Goal: Find specific page/section: Find specific page/section

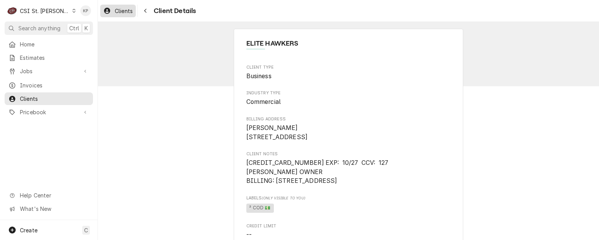
click at [120, 10] on span "Clients" at bounding box center [124, 11] width 18 height 8
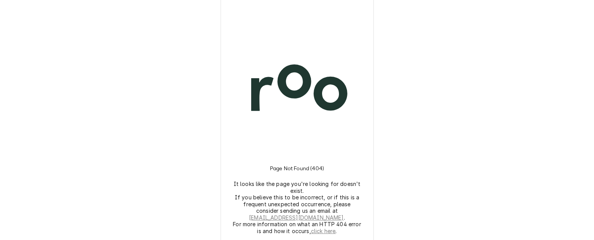
scroll to position [8, 0]
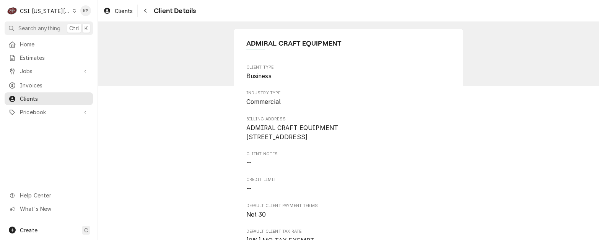
scroll to position [230, 0]
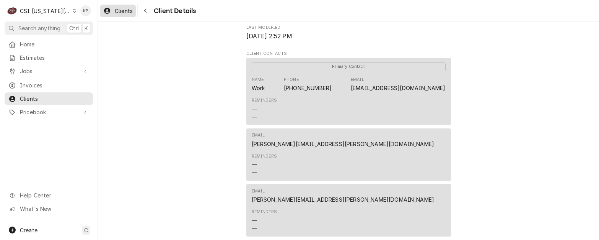
click at [115, 10] on span "Clients" at bounding box center [124, 11] width 18 height 8
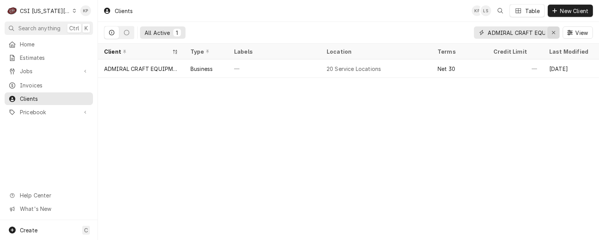
click at [553, 33] on icon "Erase input" at bounding box center [553, 32] width 3 height 3
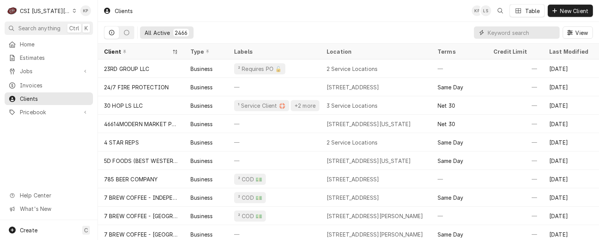
click at [491, 31] on input "Dynamic Content Wrapper" at bounding box center [522, 32] width 68 height 12
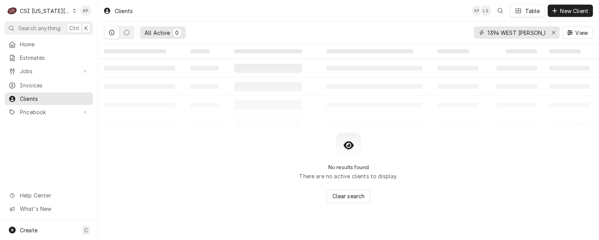
type input "1394 WEST [PERSON_NAME]"
click at [73, 12] on icon "Dynamic Content Wrapper" at bounding box center [74, 11] width 3 height 4
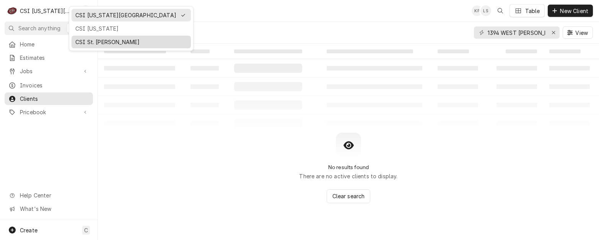
click at [113, 38] on div "CSI St. [PERSON_NAME]" at bounding box center [131, 42] width 112 height 8
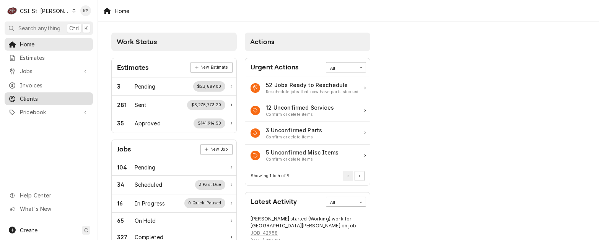
click at [36, 96] on span "Clients" at bounding box center [54, 99] width 69 height 8
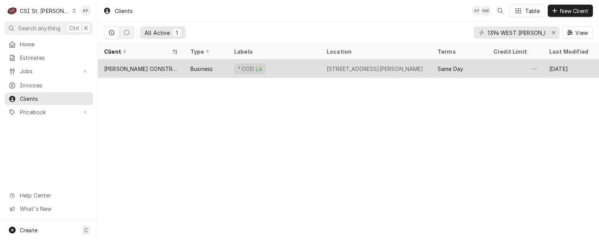
click at [151, 69] on div "[PERSON_NAME] CONSTRUCTION GROUP" at bounding box center [141, 69] width 74 height 8
